Goal: Information Seeking & Learning: Check status

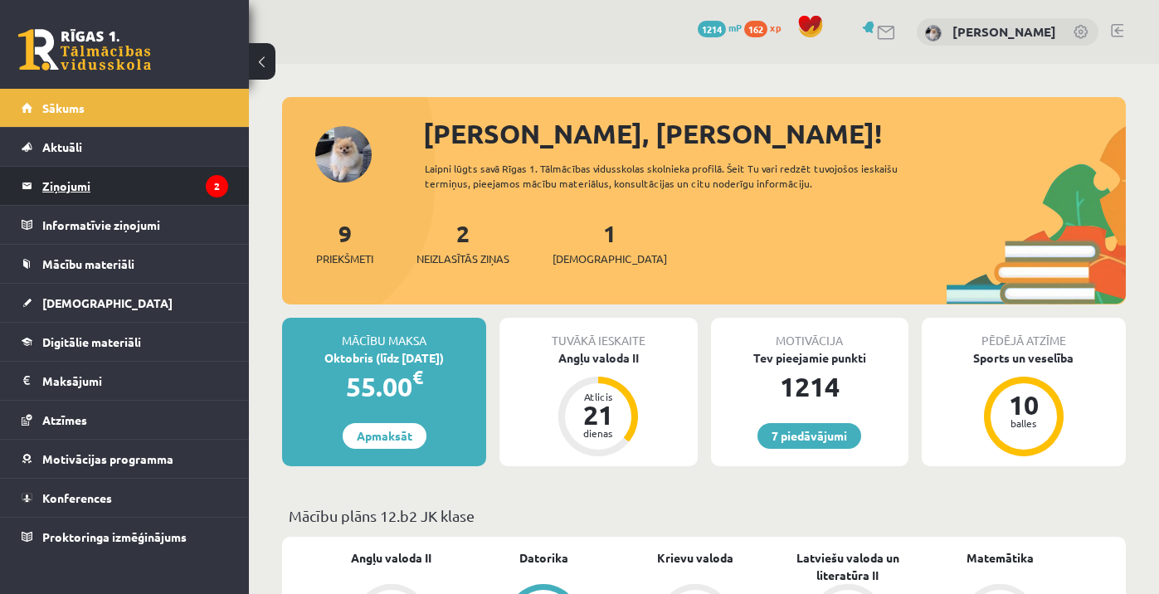
click at [155, 184] on legend "Ziņojumi 2" at bounding box center [135, 186] width 186 height 38
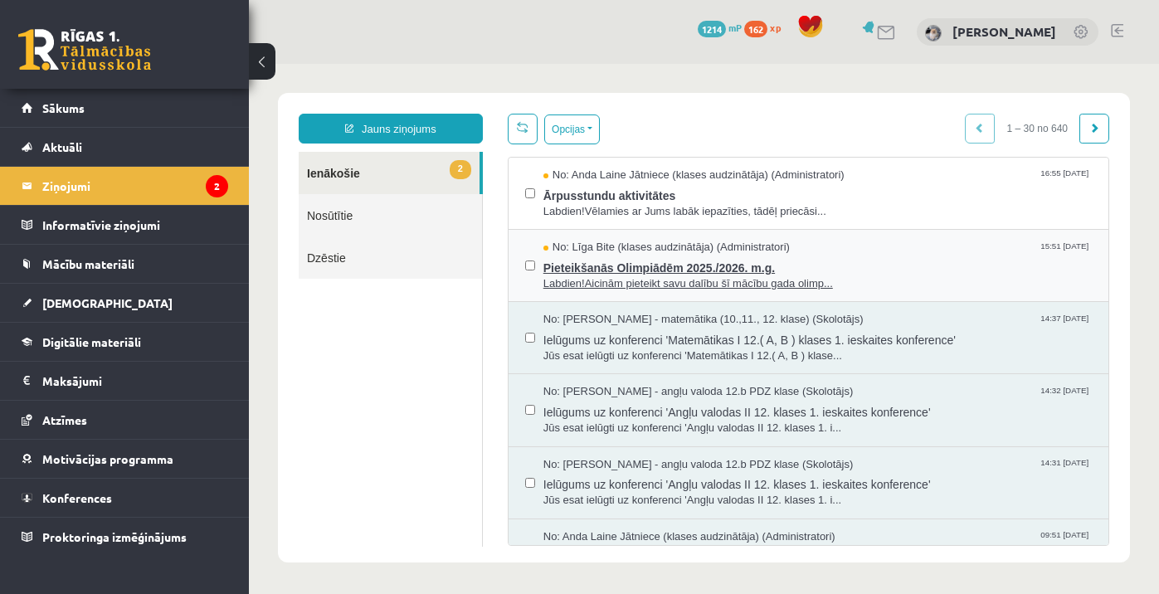
click at [658, 276] on span "Labdien!Aicinām pieteikt savu dalību šī mācību gada olimp..." at bounding box center [817, 284] width 548 height 16
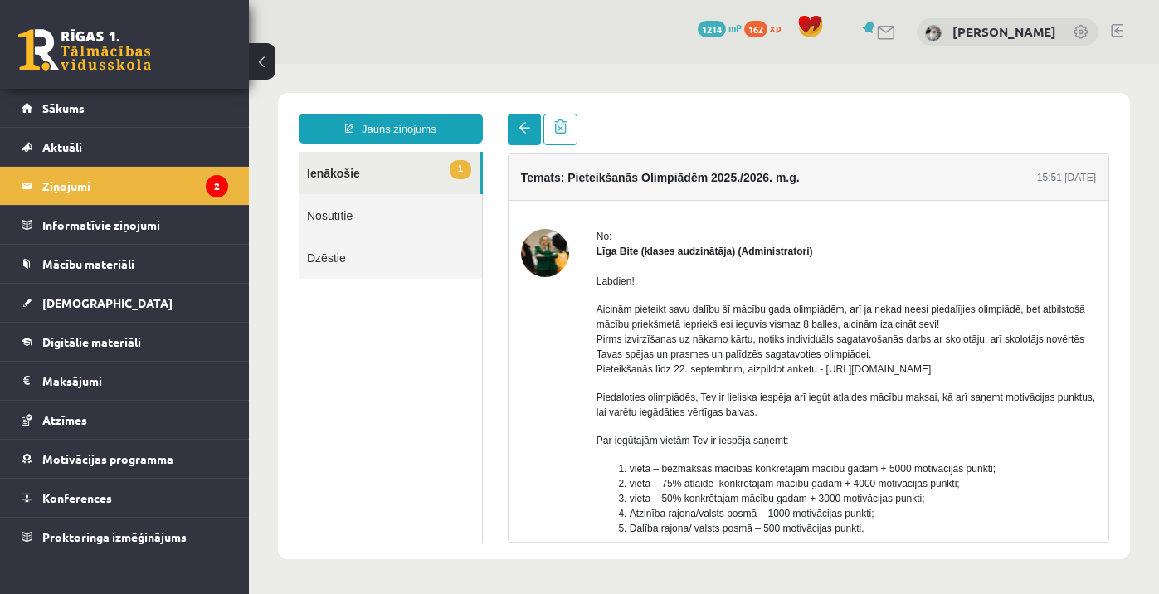
click at [514, 141] on link at bounding box center [524, 130] width 33 height 32
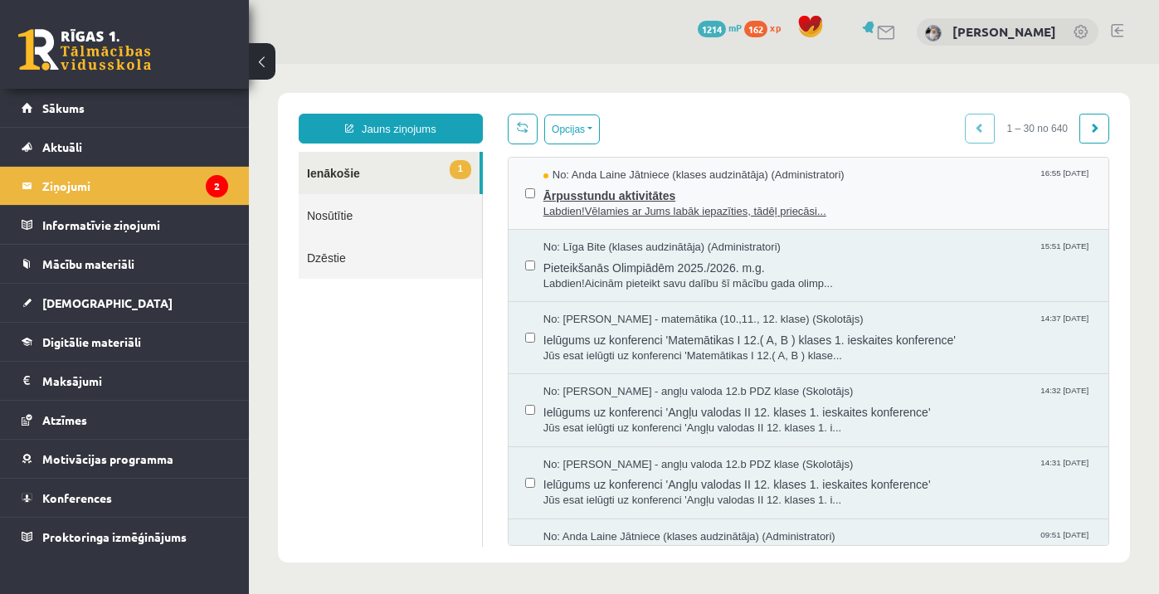
click at [670, 202] on span "Ārpusstundu aktivitātes" at bounding box center [817, 193] width 548 height 21
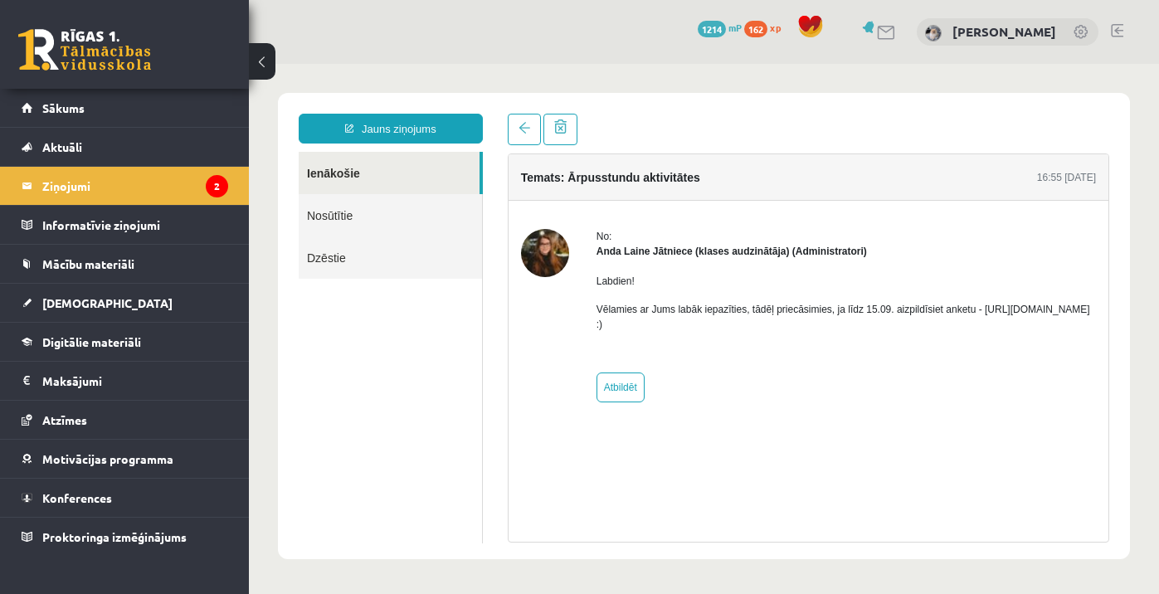
drag, startPoint x: 786, startPoint y: 322, endPoint x: 598, endPoint y: 323, distance: 188.3
click at [598, 323] on p "Vēlamies ar Jums labāk iepazīties, tādēļ priecāsimies, ja līdz 15.09. aizpildīs…" at bounding box center [845, 317] width 499 height 30
copy p "https://forms.gle/mVxkUEapGFxHM7hU7"
click at [820, 332] on div "Labdien! Vēlamies ar Jums labāk iepazīties, tādēļ priecāsimies, ja līdz 15.09. …" at bounding box center [845, 309] width 499 height 101
click at [75, 95] on link "Sākums" at bounding box center [125, 108] width 206 height 38
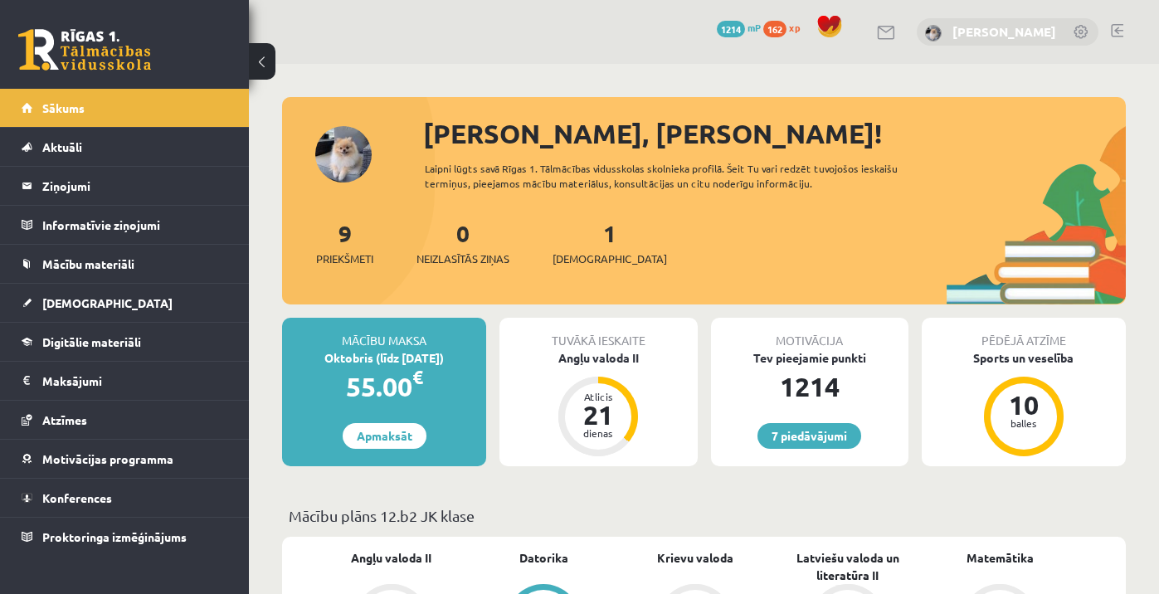
click at [1000, 32] on link "[PERSON_NAME]" at bounding box center [1004, 31] width 104 height 17
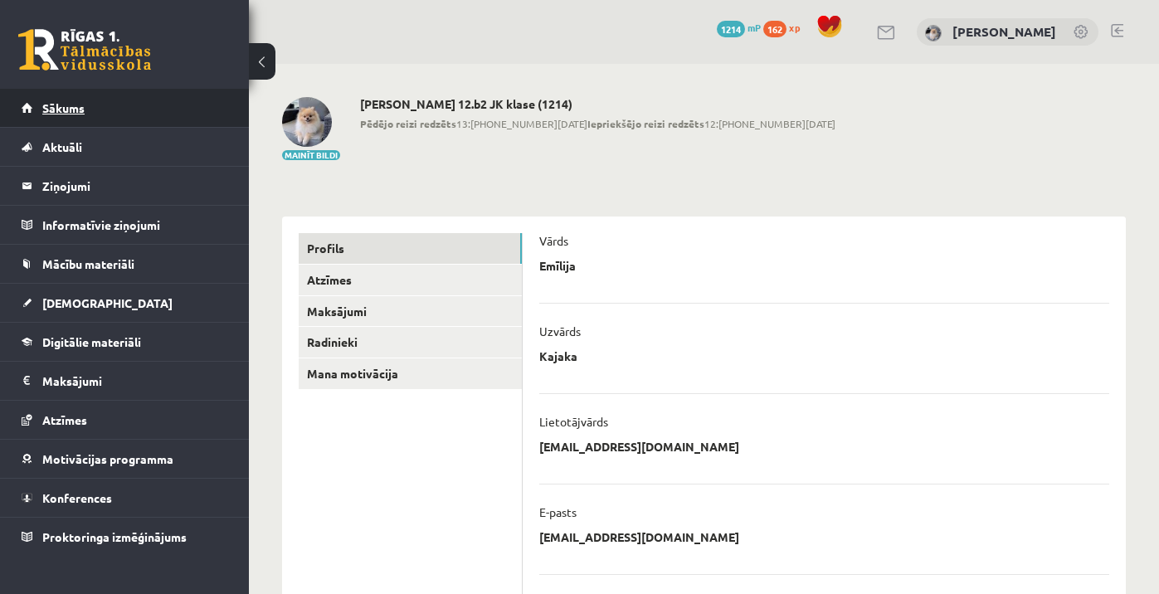
click at [148, 119] on link "Sākums" at bounding box center [125, 108] width 206 height 38
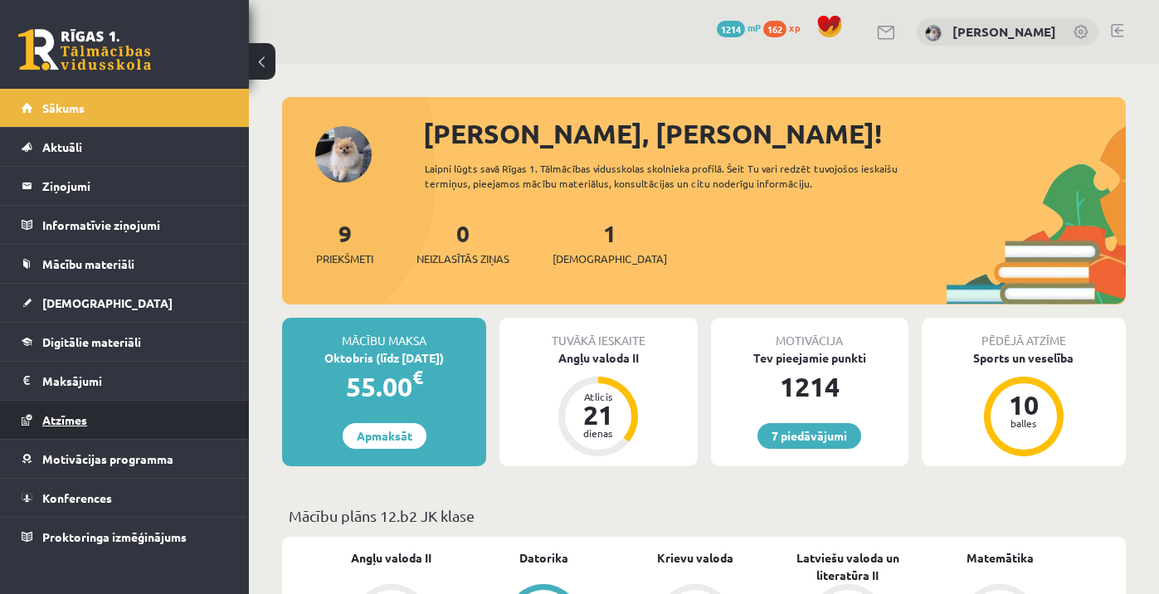
click at [74, 424] on span "Atzīmes" at bounding box center [64, 419] width 45 height 15
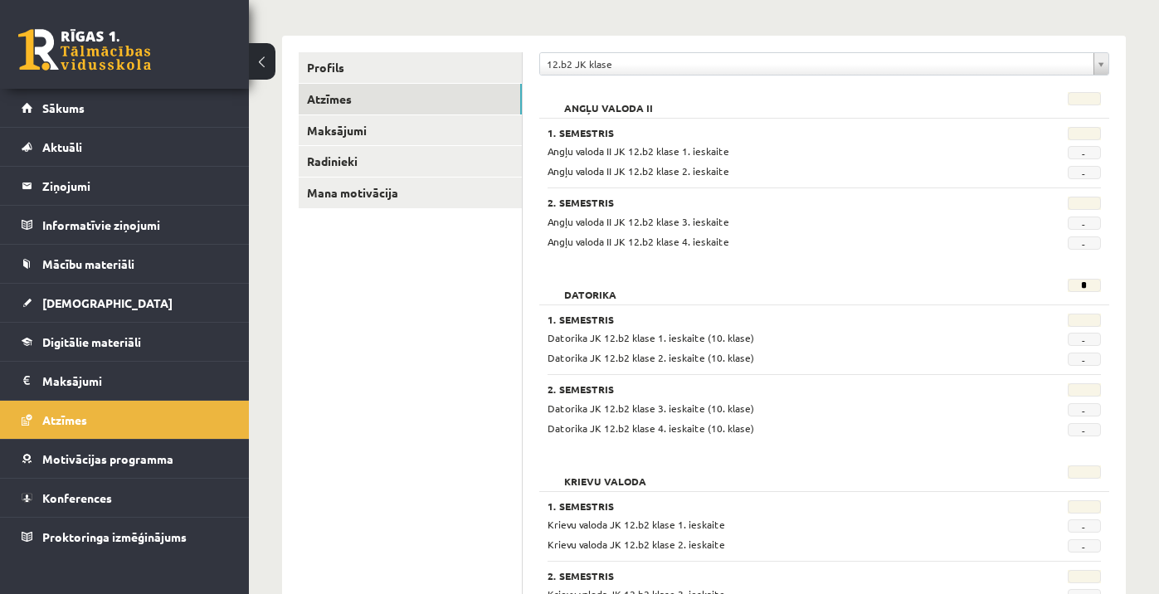
scroll to position [177, 0]
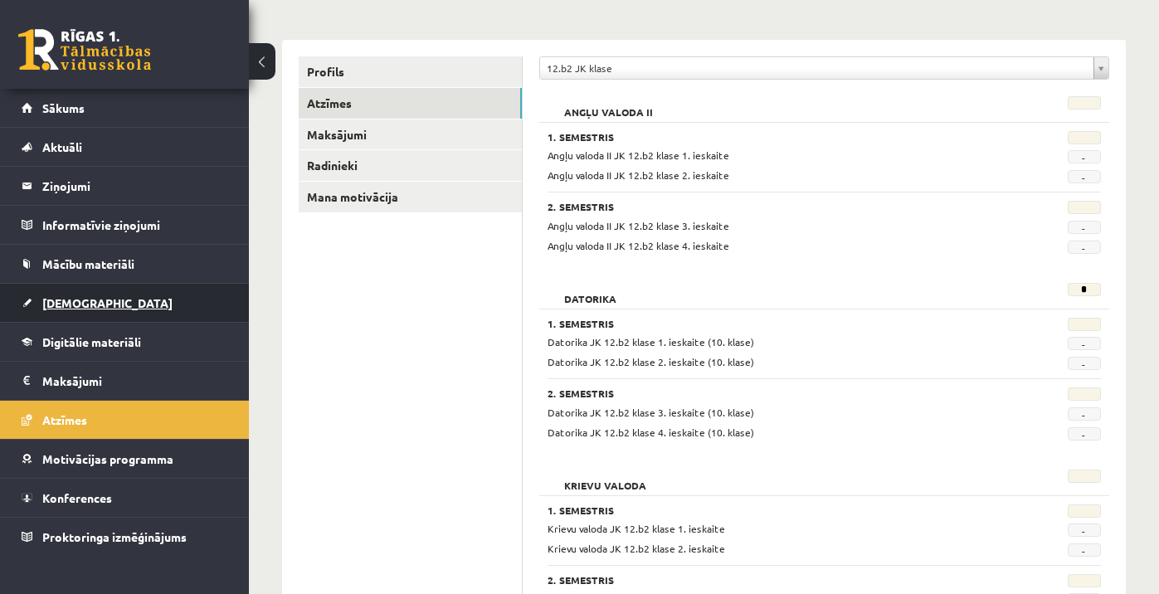
click at [90, 298] on span "[DEMOGRAPHIC_DATA]" at bounding box center [107, 302] width 130 height 15
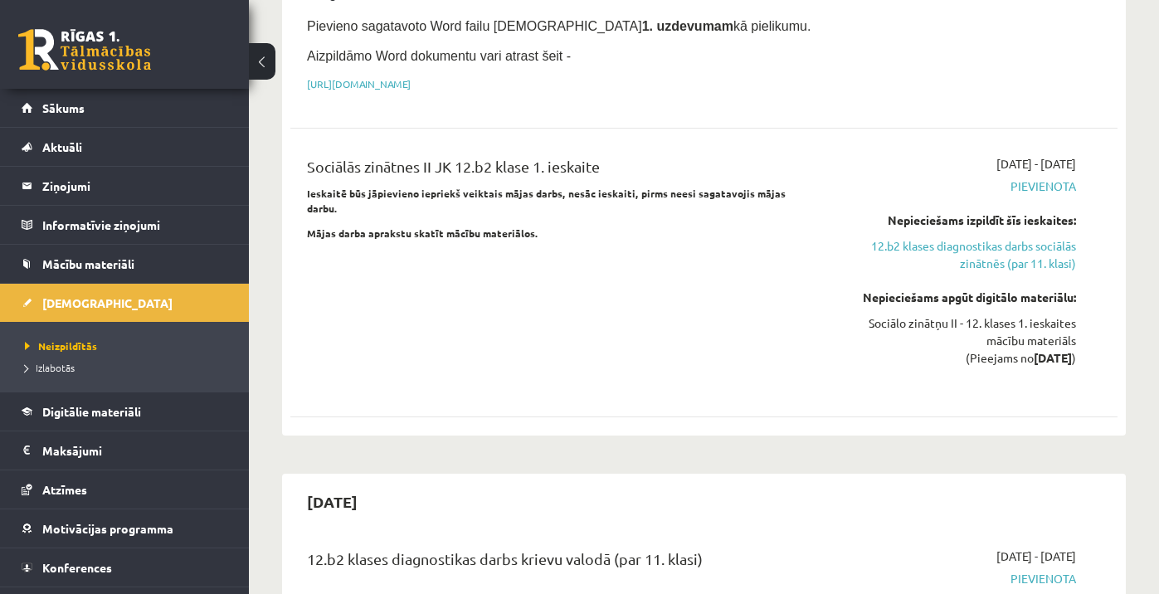
scroll to position [1269, 0]
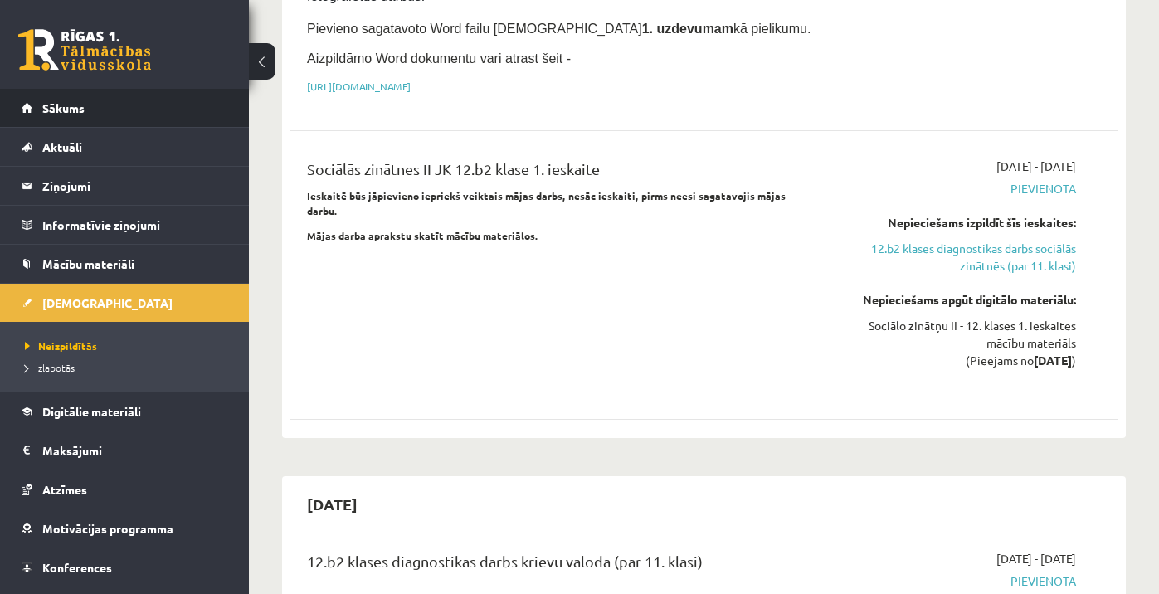
click at [84, 114] on link "Sākums" at bounding box center [125, 108] width 206 height 38
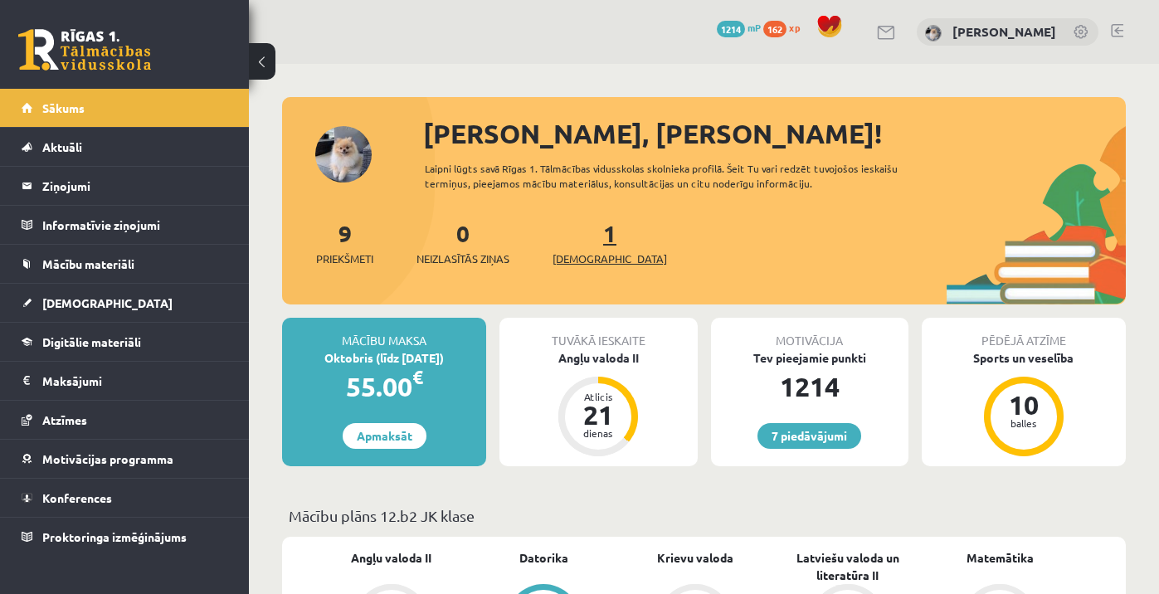
click at [585, 240] on link "1 Ieskaites" at bounding box center [609, 242] width 114 height 49
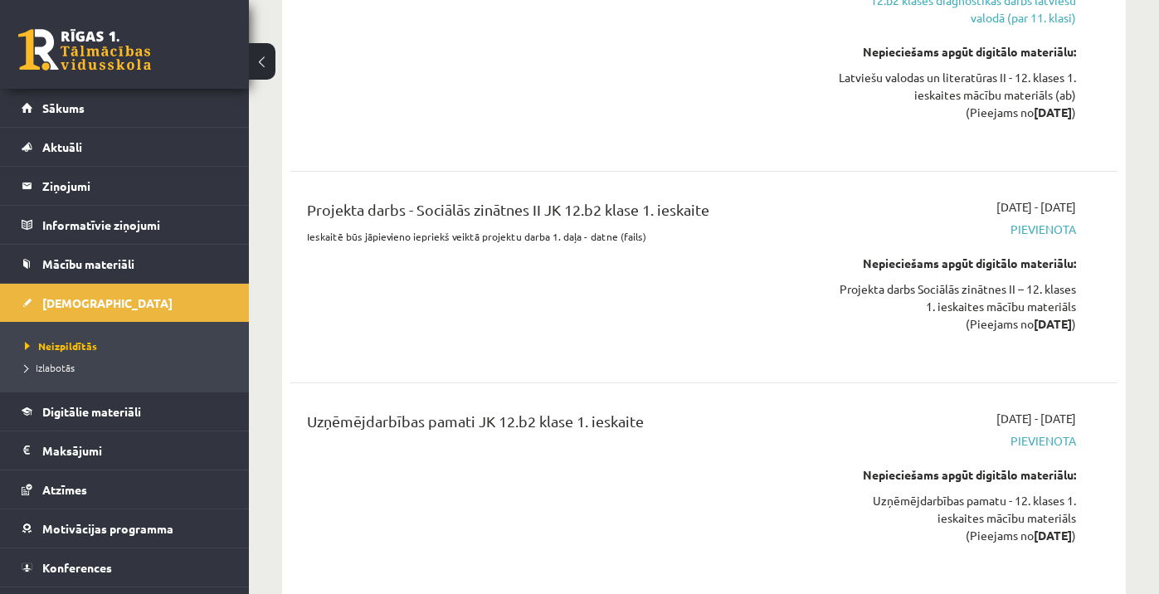
scroll to position [2561, 0]
click at [80, 104] on span "Sākums" at bounding box center [63, 107] width 42 height 15
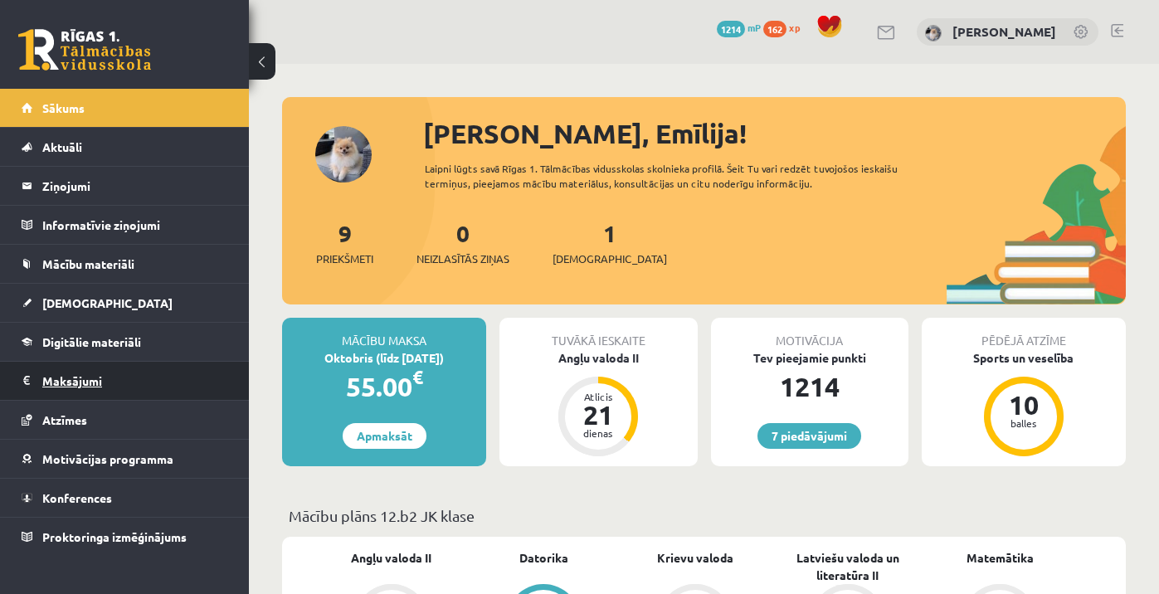
click at [115, 384] on legend "Maksājumi 0" at bounding box center [135, 381] width 186 height 38
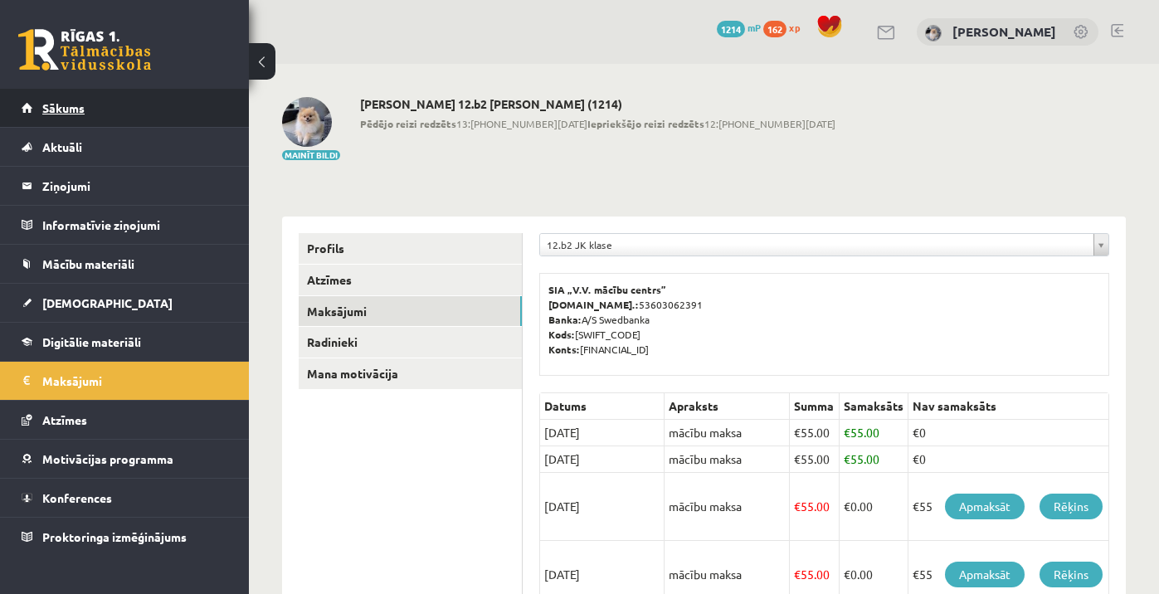
click at [85, 111] on link "Sākums" at bounding box center [125, 108] width 206 height 38
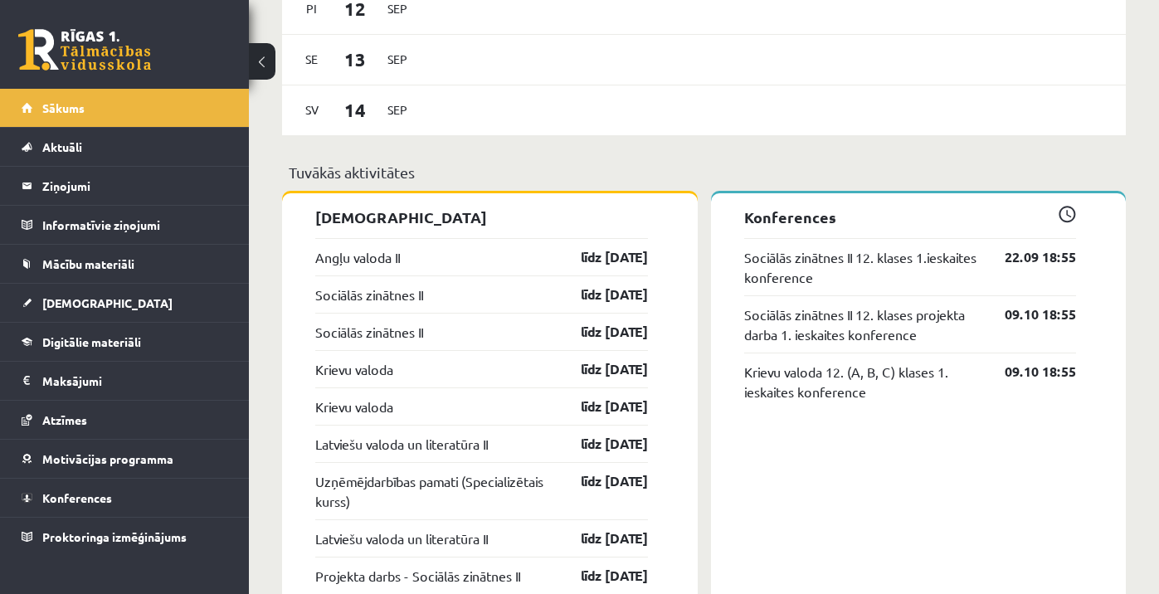
scroll to position [1346, 0]
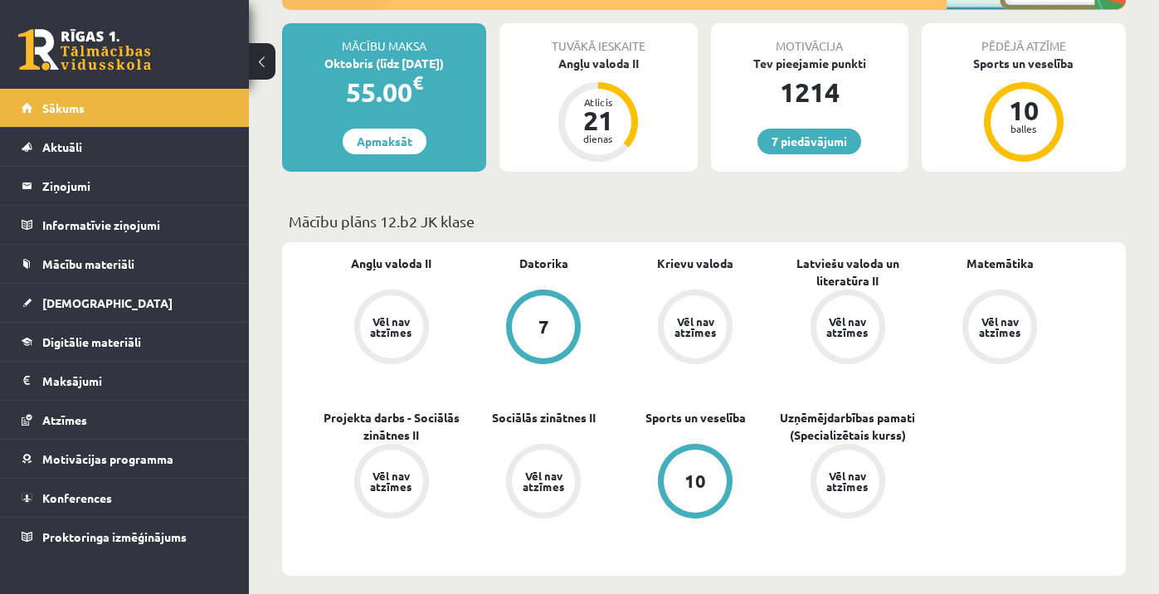
scroll to position [218, 0]
